Goal: Information Seeking & Learning: Learn about a topic

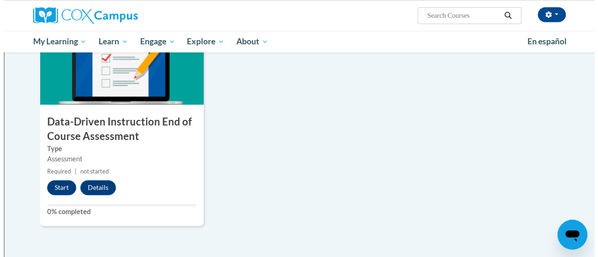
scroll to position [695, 0]
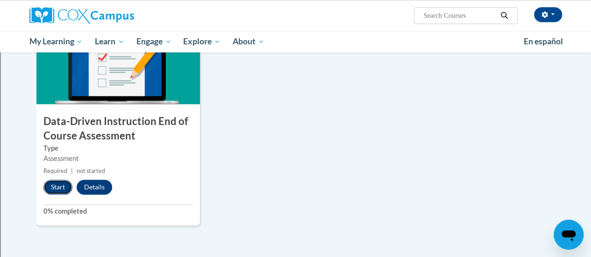
click at [56, 186] on button "Start" at bounding box center [57, 187] width 29 height 15
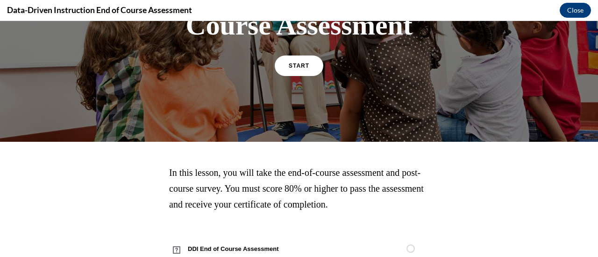
scroll to position [173, 0]
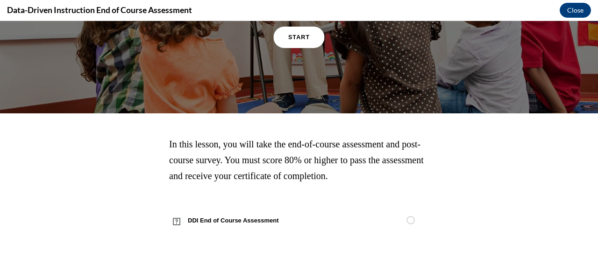
click at [308, 41] on link "START" at bounding box center [298, 37] width 51 height 21
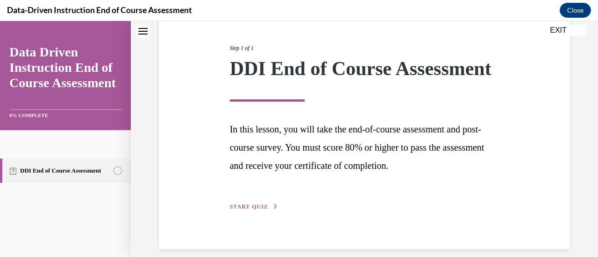
scroll to position [137, 0]
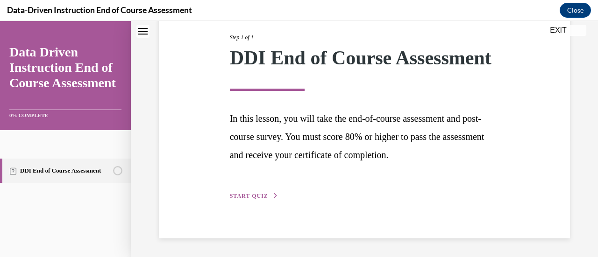
click at [253, 197] on span "START QUIZ" at bounding box center [249, 196] width 38 height 7
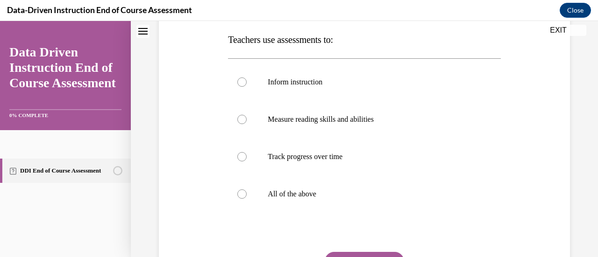
scroll to position [149, 0]
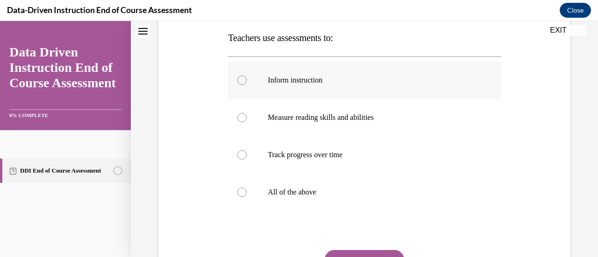
click at [310, 76] on p "Inform instruction" at bounding box center [372, 80] width 209 height 9
click at [247, 76] on input "Inform instruction" at bounding box center [241, 80] width 9 height 9
radio input "true"
click at [307, 193] on p "All of the above" at bounding box center [372, 192] width 209 height 9
click at [247, 193] on input "All of the above" at bounding box center [241, 192] width 9 height 9
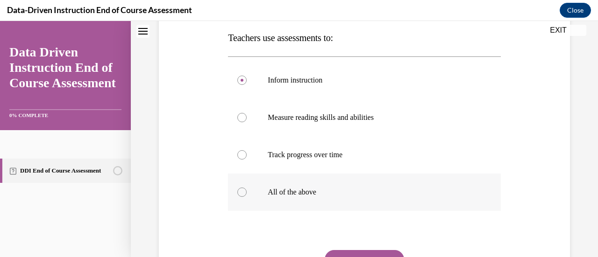
radio input "true"
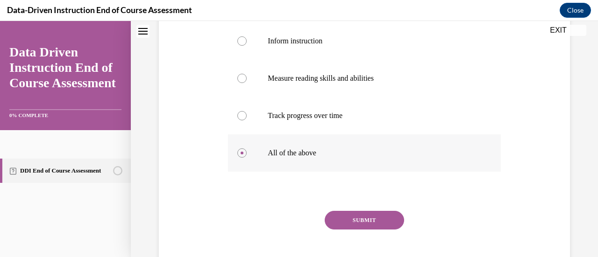
scroll to position [209, 0]
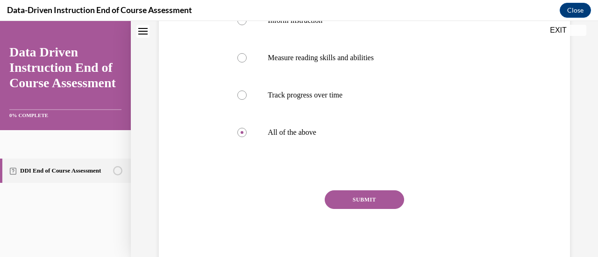
click at [367, 198] on button "SUBMIT" at bounding box center [363, 199] width 79 height 19
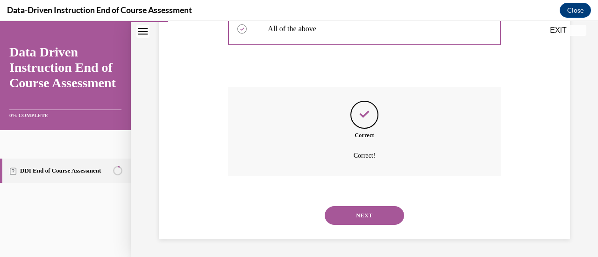
click at [380, 217] on button "NEXT" at bounding box center [363, 215] width 79 height 19
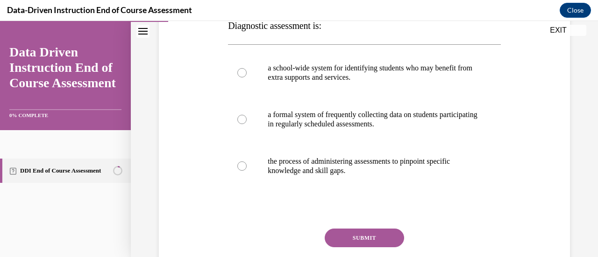
scroll to position [166, 0]
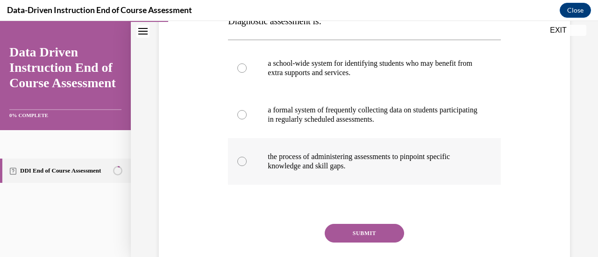
click at [365, 162] on p "the process of administering assessments to pinpoint specific knowledge and ski…" at bounding box center [372, 161] width 209 height 19
click at [247, 162] on input "the process of administering assessments to pinpoint specific knowledge and ski…" at bounding box center [241, 161] width 9 height 9
radio input "true"
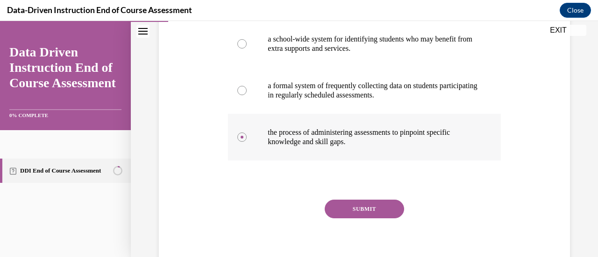
scroll to position [200, 0]
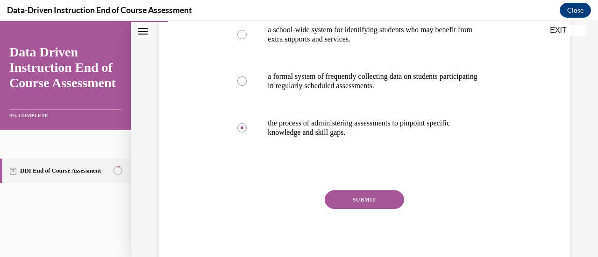
click at [378, 204] on button "SUBMIT" at bounding box center [363, 199] width 79 height 19
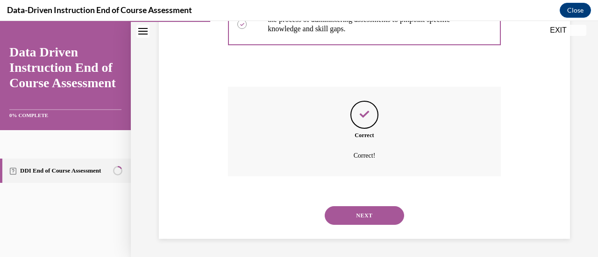
click at [382, 216] on button "NEXT" at bounding box center [363, 215] width 79 height 19
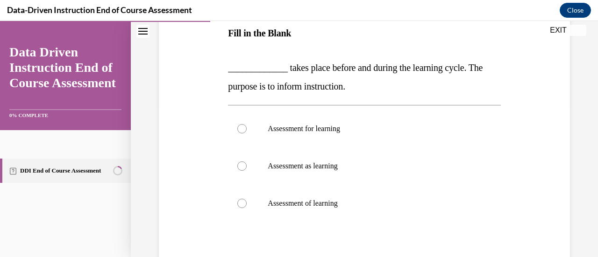
scroll to position [156, 0]
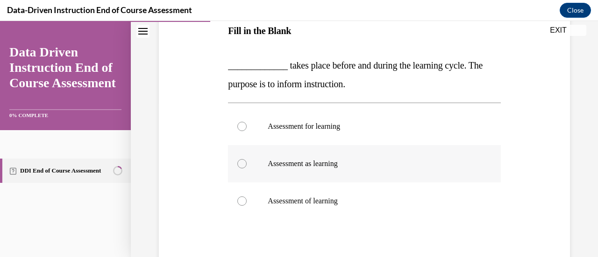
click at [315, 165] on p "Assessment as learning" at bounding box center [372, 163] width 209 height 9
click at [247, 165] on input "Assessment as learning" at bounding box center [241, 163] width 9 height 9
radio input "true"
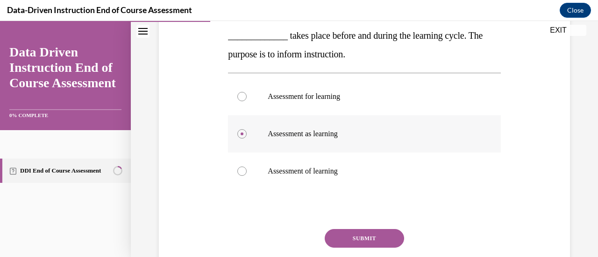
scroll to position [225, 0]
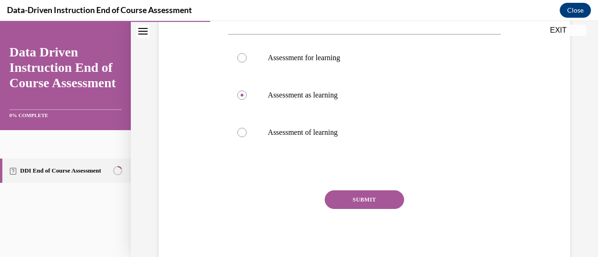
click at [389, 204] on button "SUBMIT" at bounding box center [363, 199] width 79 height 19
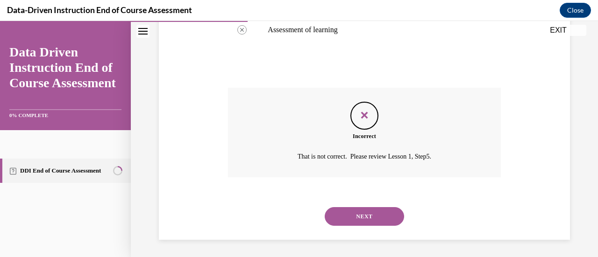
scroll to position [329, 0]
click at [375, 216] on button "NEXT" at bounding box center [363, 215] width 79 height 19
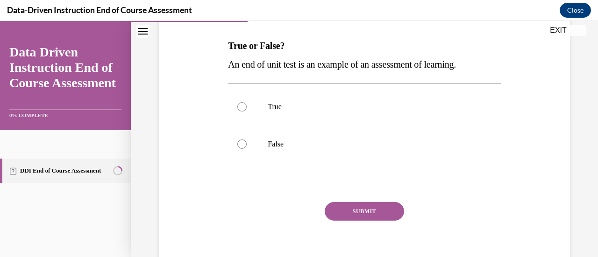
scroll to position [153, 0]
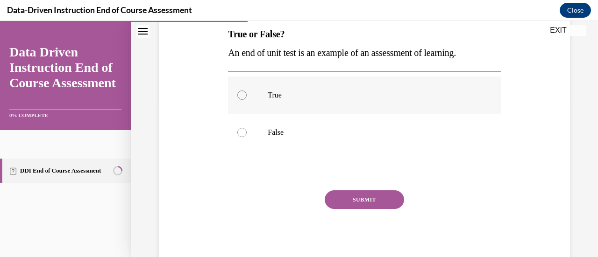
click at [280, 96] on p "True" at bounding box center [372, 95] width 209 height 9
click at [247, 96] on input "True" at bounding box center [241, 95] width 9 height 9
radio input "true"
click at [381, 198] on button "SUBMIT" at bounding box center [363, 199] width 79 height 19
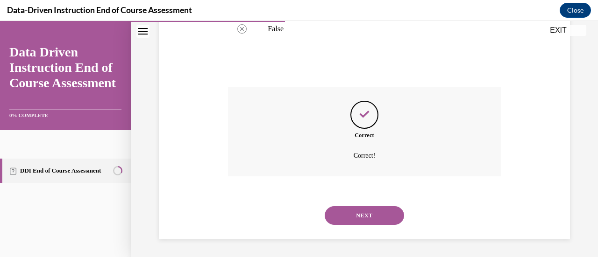
click at [376, 216] on button "NEXT" at bounding box center [363, 215] width 79 height 19
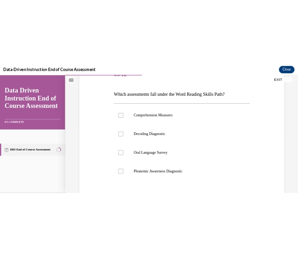
scroll to position [128, 0]
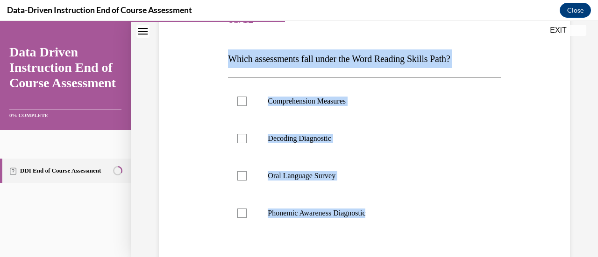
copy div "Which assessments fall under the Word Reading Skills Path? Comprehension Measur…"
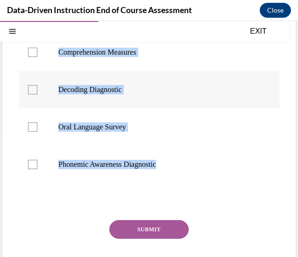
click at [198, 100] on label "Decoding Diagnostic" at bounding box center [149, 89] width 261 height 37
click at [37, 94] on input "Decoding Diagnostic" at bounding box center [32, 89] width 9 height 9
checkbox input "true"
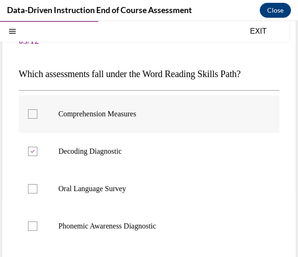
scroll to position [67, 0]
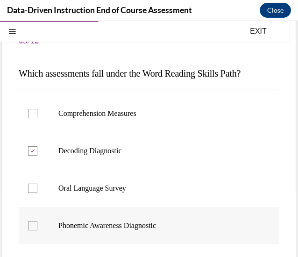
click at [34, 229] on div at bounding box center [32, 225] width 9 height 9
click at [34, 229] on input "Phonemic Awareness Diagnostic" at bounding box center [32, 225] width 9 height 9
checkbox input "true"
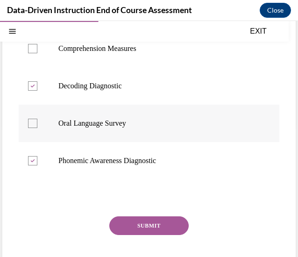
scroll to position [149, 0]
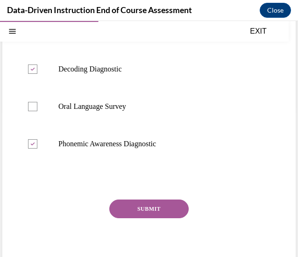
click at [141, 213] on button "SUBMIT" at bounding box center [148, 208] width 79 height 19
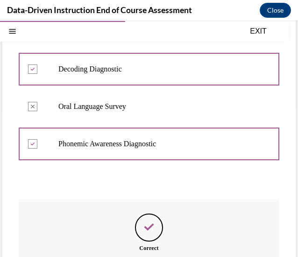
scroll to position [253, 0]
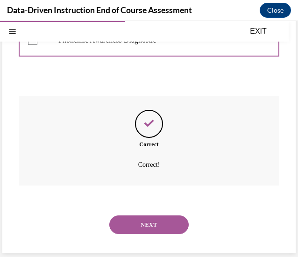
click at [154, 220] on button "NEXT" at bounding box center [148, 224] width 79 height 19
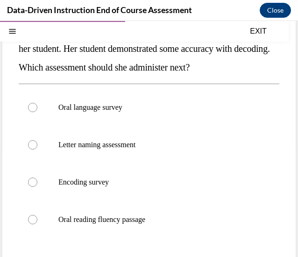
scroll to position [111, 0]
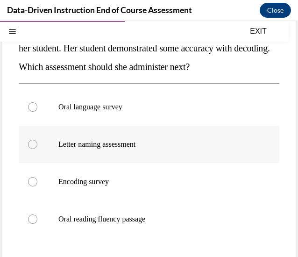
click at [121, 146] on p "Letter naming assessment" at bounding box center [156, 144] width 197 height 9
click at [37, 146] on input "Letter naming assessment" at bounding box center [32, 144] width 9 height 9
radio input "true"
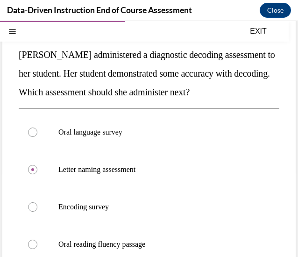
drag, startPoint x: 168, startPoint y: 220, endPoint x: 22, endPoint y: 52, distance: 222.1
click at [22, 52] on div "Question 06/12 Mrs. Lee administered a diagnostic decoding assessment to her st…" at bounding box center [149, 190] width 261 height 372
copy div "Mrs. Lee administered a diagnostic decoding assessment to her student. Her stud…"
click at [26, 128] on label "Oral language survey" at bounding box center [149, 131] width 261 height 37
click at [28, 128] on input "Oral language survey" at bounding box center [32, 131] width 9 height 9
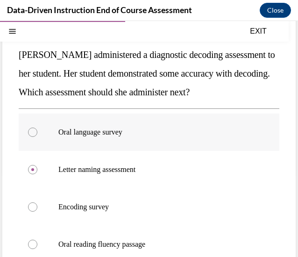
radio input "true"
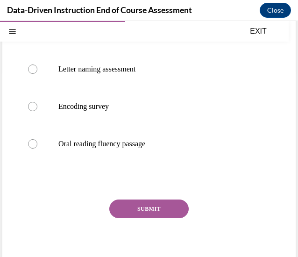
click at [148, 211] on button "SUBMIT" at bounding box center [148, 208] width 79 height 19
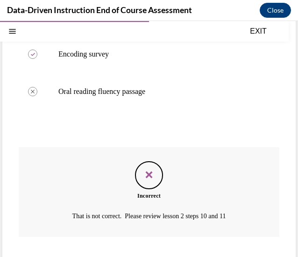
scroll to position [290, 0]
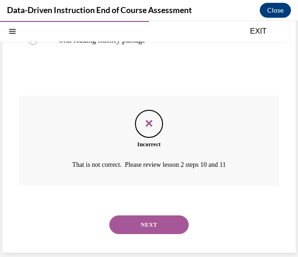
click at [145, 229] on button "NEXT" at bounding box center [148, 224] width 79 height 19
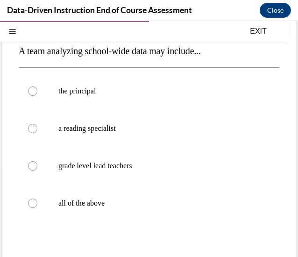
scroll to position [90, 0]
click at [89, 206] on p "all of the above" at bounding box center [156, 202] width 197 height 9
click at [37, 206] on input "all of the above" at bounding box center [32, 202] width 9 height 9
radio input "true"
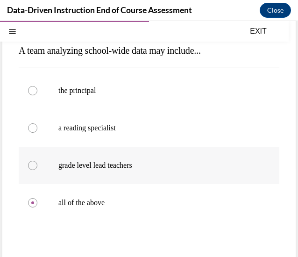
scroll to position [149, 0]
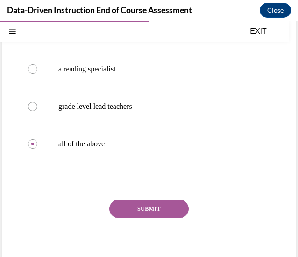
click at [165, 205] on button "SUBMIT" at bounding box center [148, 208] width 79 height 19
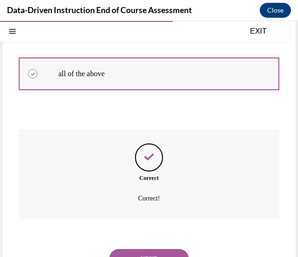
scroll to position [253, 0]
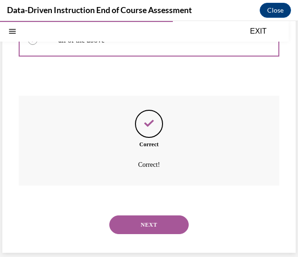
click at [155, 226] on button "NEXT" at bounding box center [148, 224] width 79 height 19
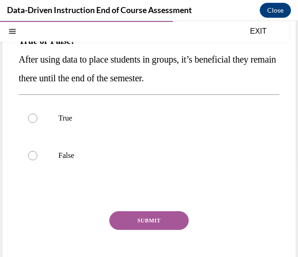
scroll to position [101, 0]
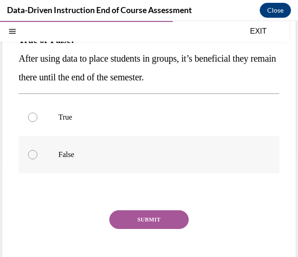
click at [92, 154] on p "False" at bounding box center [156, 154] width 197 height 9
click at [37, 154] on input "False" at bounding box center [32, 154] width 9 height 9
radio input "true"
click at [141, 216] on button "SUBMIT" at bounding box center [148, 219] width 79 height 19
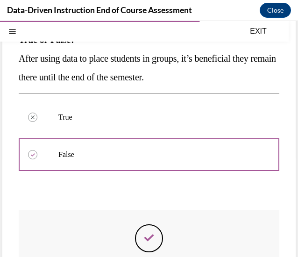
scroll to position [215, 0]
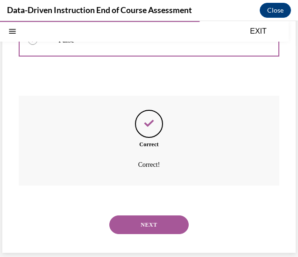
click at [153, 220] on button "NEXT" at bounding box center [148, 224] width 79 height 19
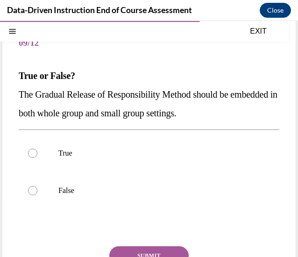
scroll to position [70, 0]
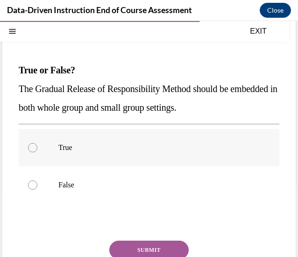
click at [85, 151] on p "True" at bounding box center [156, 147] width 197 height 9
click at [37, 151] on input "True" at bounding box center [32, 147] width 9 height 9
radio input "true"
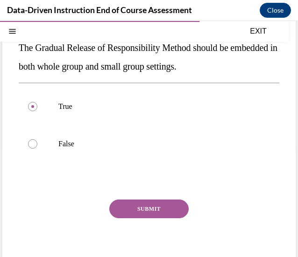
click at [165, 204] on button "SUBMIT" at bounding box center [148, 208] width 79 height 19
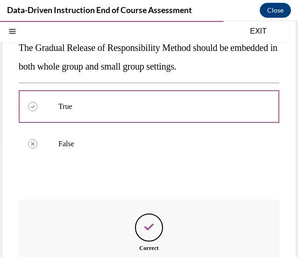
scroll to position [215, 0]
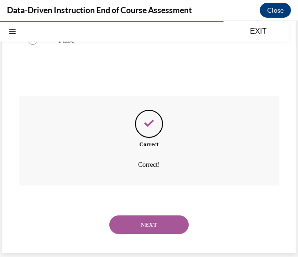
click at [162, 223] on button "NEXT" at bounding box center [148, 224] width 79 height 19
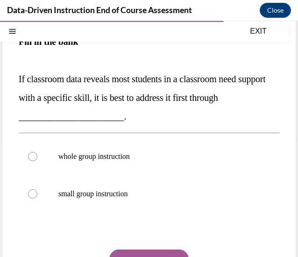
scroll to position [115, 0]
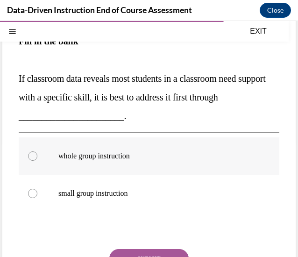
click at [95, 154] on p "whole group instruction" at bounding box center [156, 155] width 197 height 9
click at [37, 154] on input "whole group instruction" at bounding box center [32, 155] width 9 height 9
radio input "true"
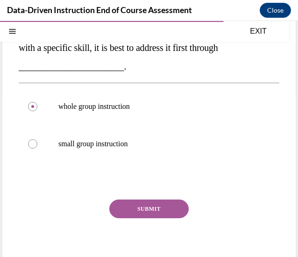
click at [147, 208] on button "SUBMIT" at bounding box center [148, 208] width 79 height 19
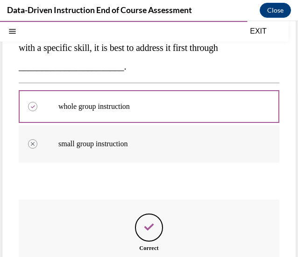
scroll to position [268, 0]
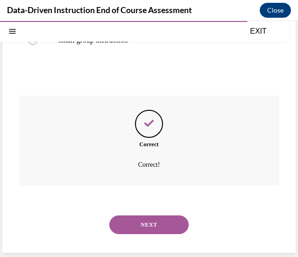
click at [150, 225] on button "NEXT" at bounding box center [148, 224] width 79 height 19
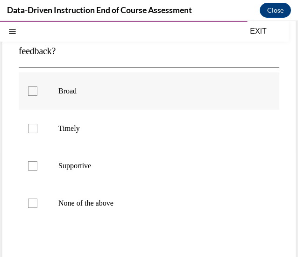
scroll to position [109, 0]
click at [32, 165] on div at bounding box center [32, 165] width 9 height 9
click at [32, 165] on input "Supportive" at bounding box center [32, 165] width 9 height 9
checkbox input "true"
click at [34, 127] on div at bounding box center [32, 127] width 9 height 9
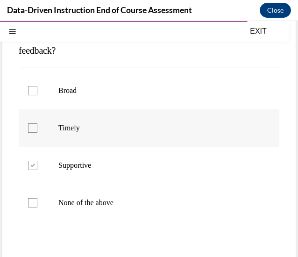
click at [34, 127] on input "Timely" at bounding box center [32, 127] width 9 height 9
checkbox input "true"
click at [32, 92] on div at bounding box center [32, 90] width 9 height 9
click at [32, 92] on input "Broad" at bounding box center [32, 90] width 9 height 9
click at [25, 101] on label "Broad" at bounding box center [149, 90] width 261 height 37
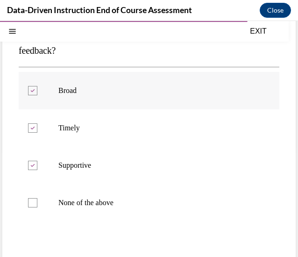
click at [28, 95] on input "Broad" at bounding box center [32, 90] width 9 height 9
checkbox input "false"
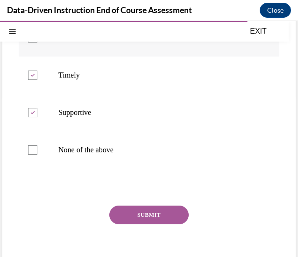
scroll to position [168, 0]
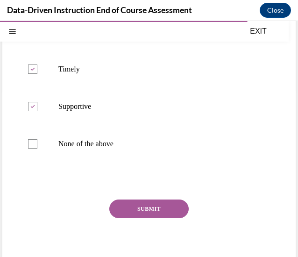
click at [148, 207] on button "SUBMIT" at bounding box center [148, 208] width 79 height 19
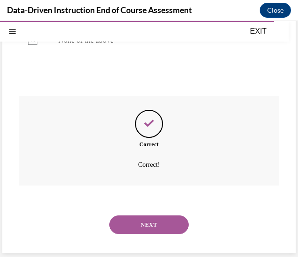
click at [141, 218] on button "NEXT" at bounding box center [148, 224] width 79 height 19
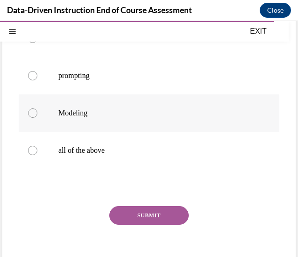
scroll to position [186, 0]
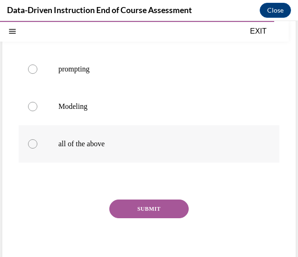
click at [35, 150] on label "all of the above" at bounding box center [149, 143] width 261 height 37
click at [35, 148] on input "all of the above" at bounding box center [32, 143] width 9 height 9
radio input "true"
click at [142, 208] on button "SUBMIT" at bounding box center [148, 208] width 79 height 19
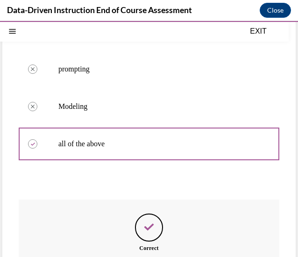
scroll to position [290, 0]
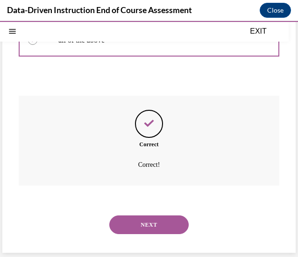
click at [160, 226] on button "NEXT" at bounding box center [148, 224] width 79 height 19
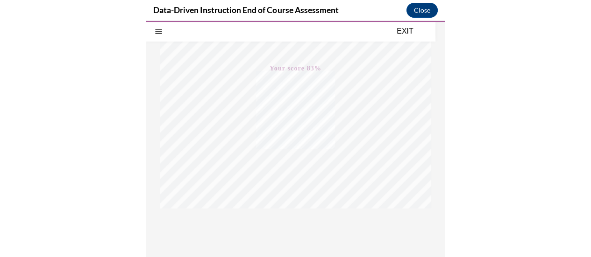
scroll to position [205, 0]
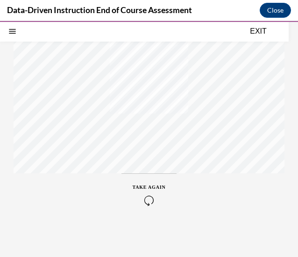
click at [261, 31] on button "EXIT" at bounding box center [258, 31] width 56 height 11
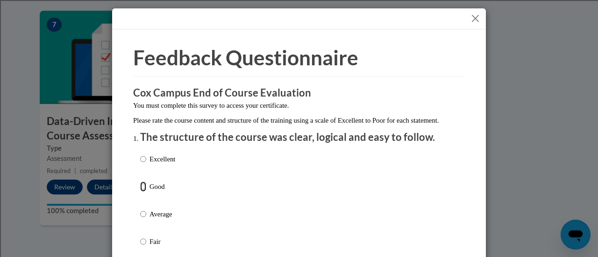
click at [140, 192] on input "Good" at bounding box center [143, 187] width 6 height 10
radio input "true"
click at [479, 22] on div at bounding box center [299, 18] width 374 height 21
click at [463, 17] on div at bounding box center [299, 18] width 374 height 21
click at [471, 19] on button "Close" at bounding box center [475, 19] width 12 height 12
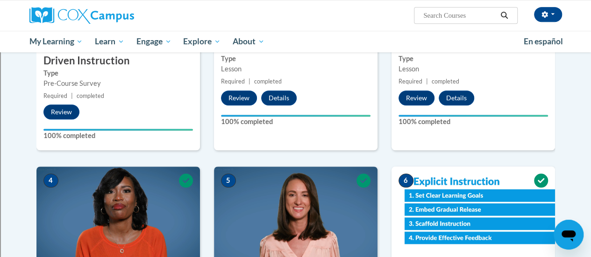
scroll to position [291, 0]
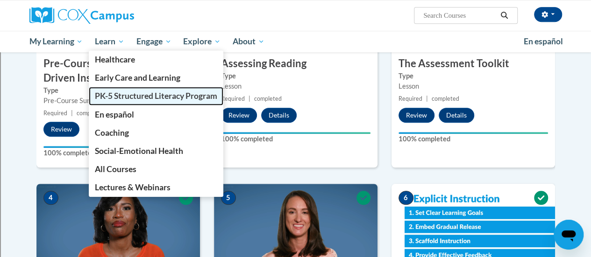
click at [124, 94] on span "PK-5 Structured Literacy Program" at bounding box center [156, 96] width 122 height 10
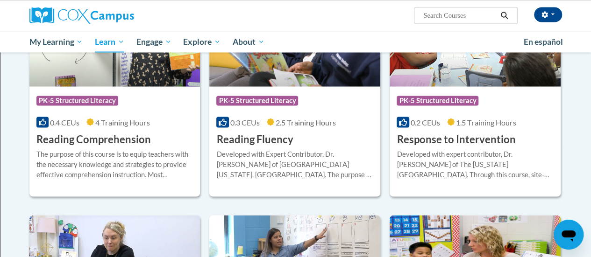
scroll to position [857, 0]
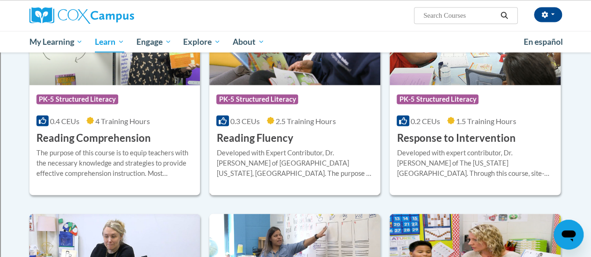
click at [316, 157] on div "Developed with Expert Contributor, Dr. [PERSON_NAME] of [GEOGRAPHIC_DATA][US_ST…" at bounding box center [294, 163] width 157 height 31
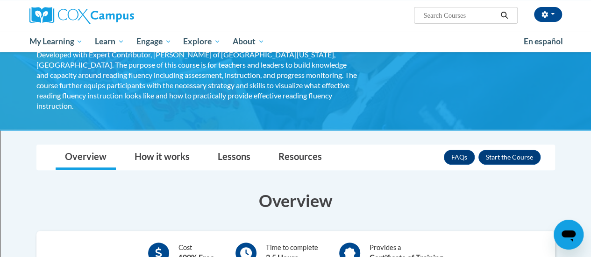
scroll to position [63, 0]
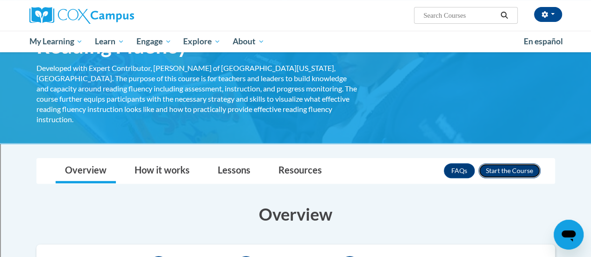
click at [506, 163] on button "Enroll" at bounding box center [509, 170] width 62 height 15
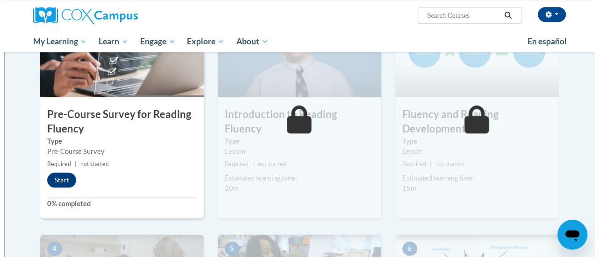
scroll to position [240, 0]
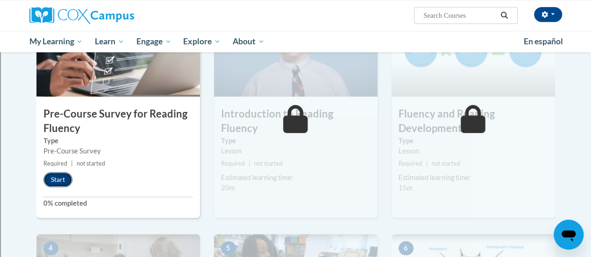
click at [60, 182] on button "Start" at bounding box center [57, 179] width 29 height 15
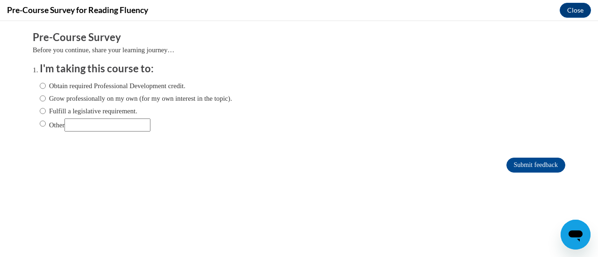
scroll to position [0, 0]
click at [54, 110] on label "Fulfill a legislative requirement." at bounding box center [89, 111] width 98 height 10
click at [46, 110] on input "Fulfill a legislative requirement." at bounding box center [43, 111] width 6 height 10
radio input "true"
click at [536, 166] on input "Submit feedback" at bounding box center [535, 165] width 59 height 15
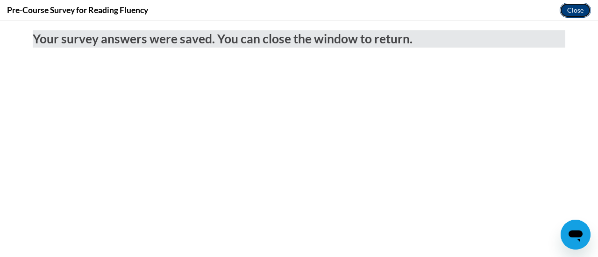
click at [576, 15] on button "Close" at bounding box center [574, 10] width 31 height 15
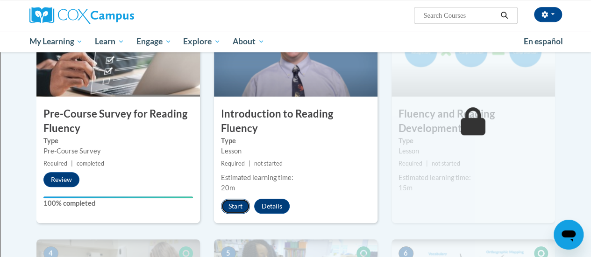
click at [233, 199] on button "Start" at bounding box center [235, 206] width 29 height 15
